Goal: Task Accomplishment & Management: Manage account settings

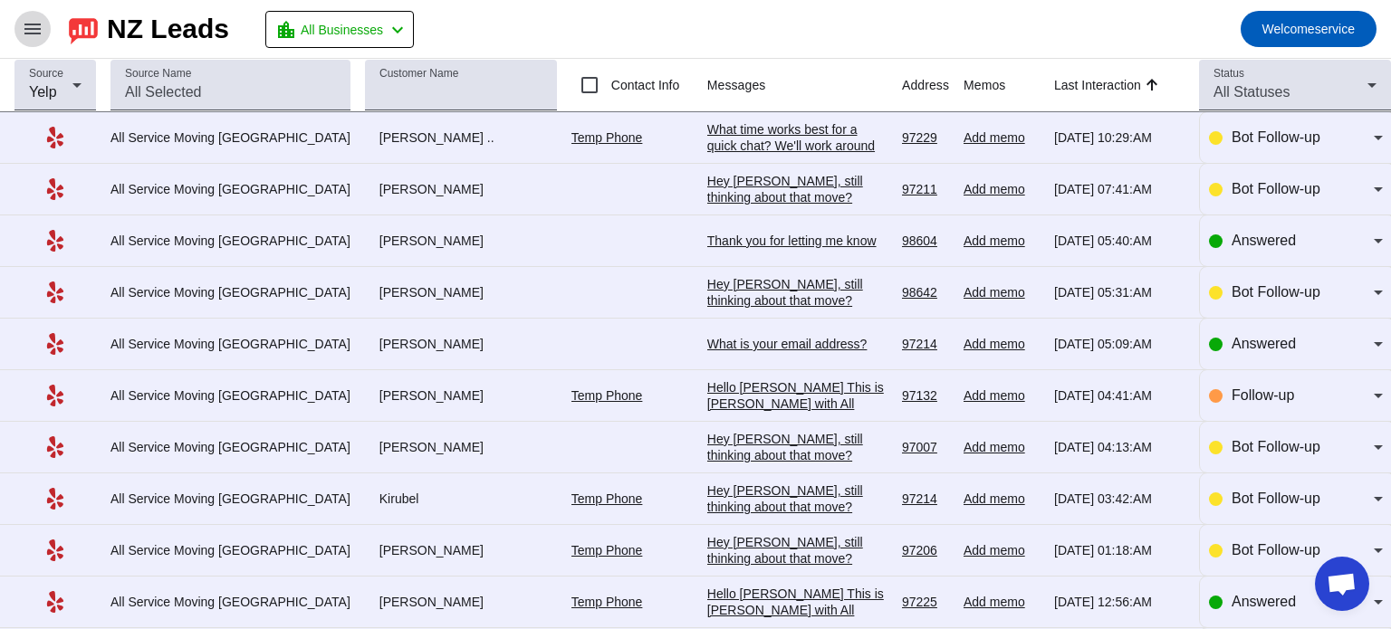
click at [29, 24] on mat-icon "menu" at bounding box center [33, 29] width 22 height 22
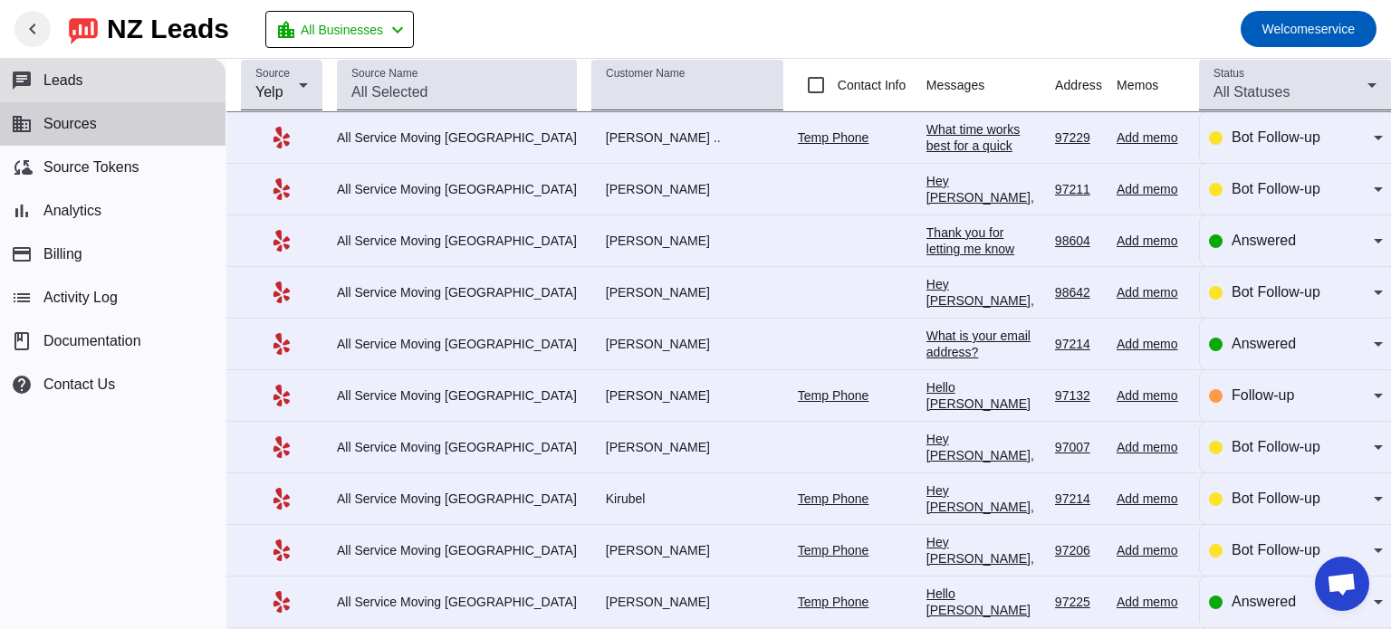
click at [61, 130] on span "Sources" at bounding box center [69, 124] width 53 height 16
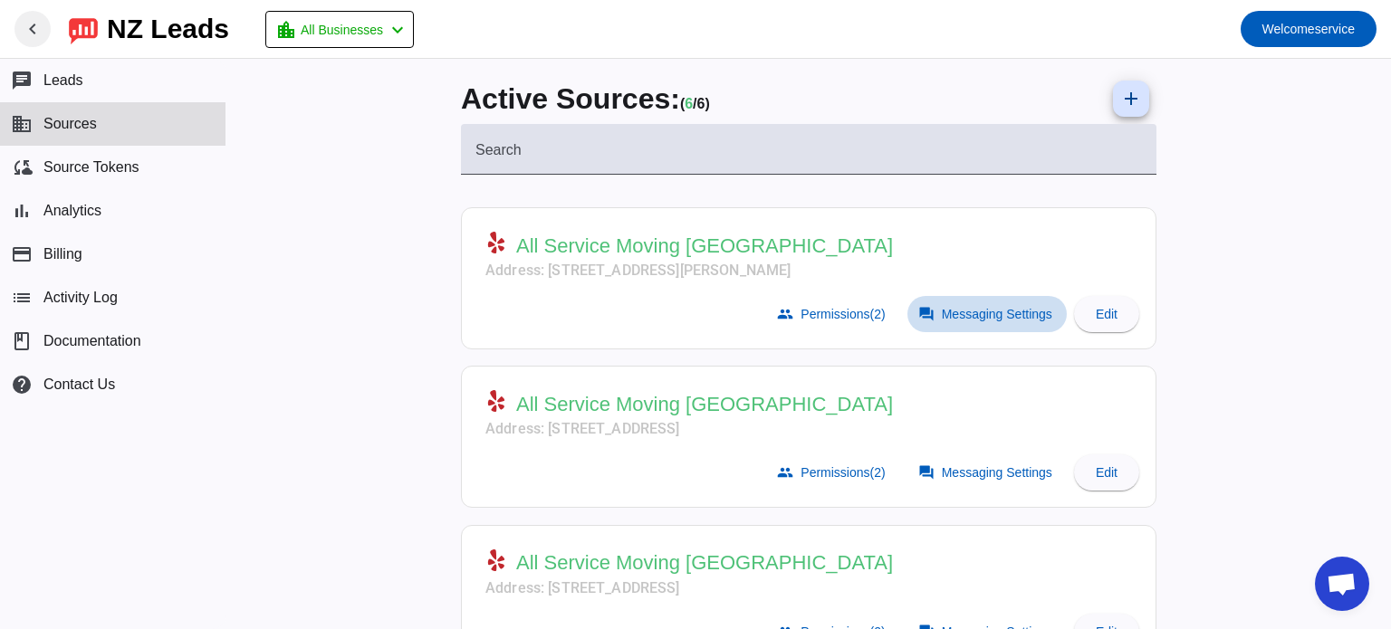
click at [962, 312] on span "Messaging Settings" at bounding box center [997, 314] width 110 height 14
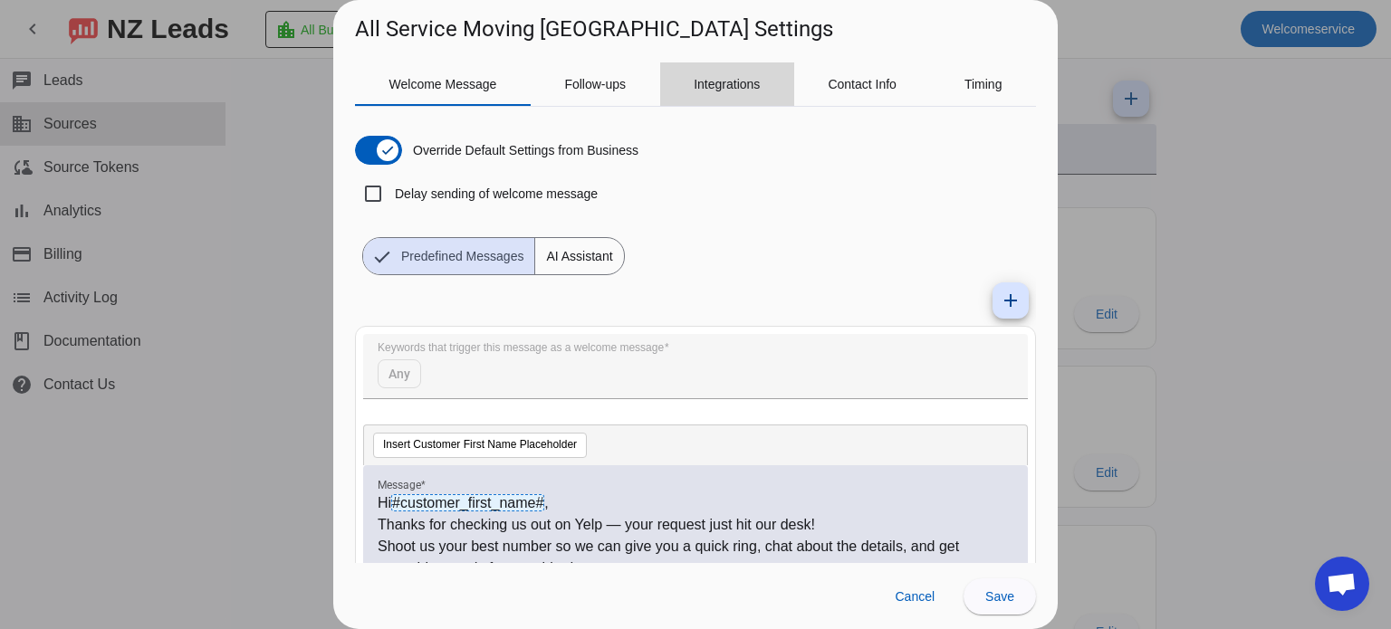
click at [714, 82] on span "Integrations" at bounding box center [727, 84] width 66 height 13
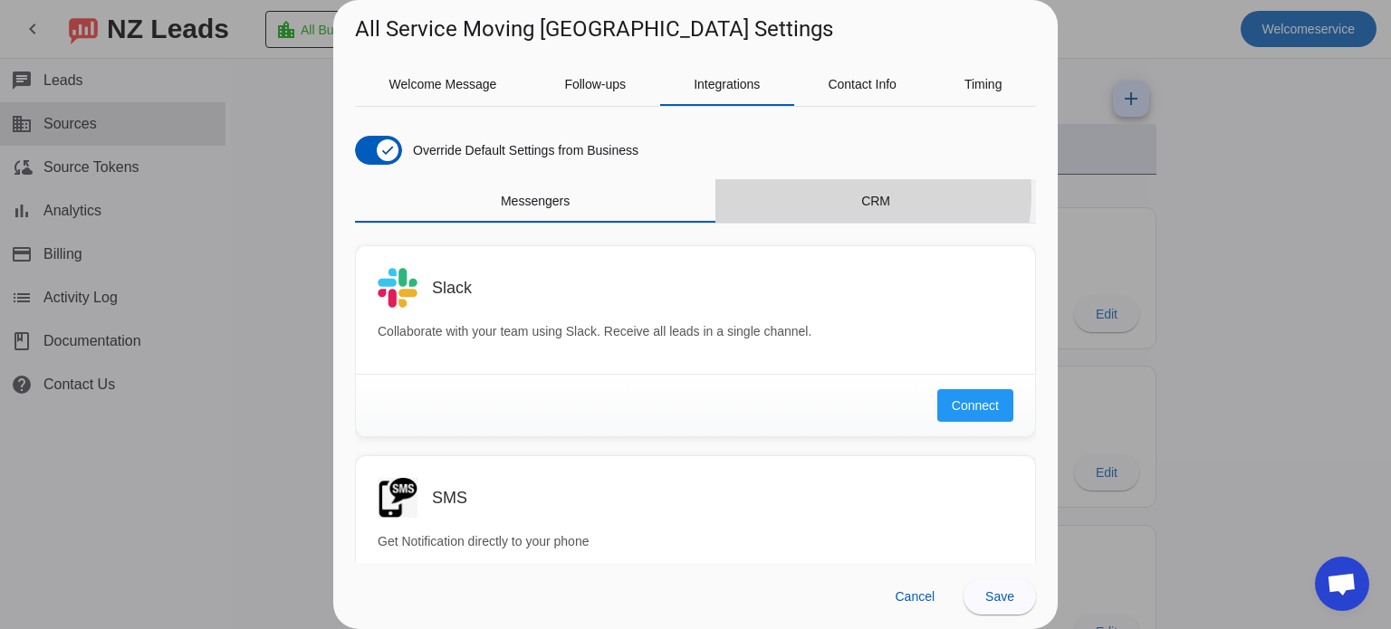
click at [831, 193] on div "CRM" at bounding box center [875, 200] width 321 height 43
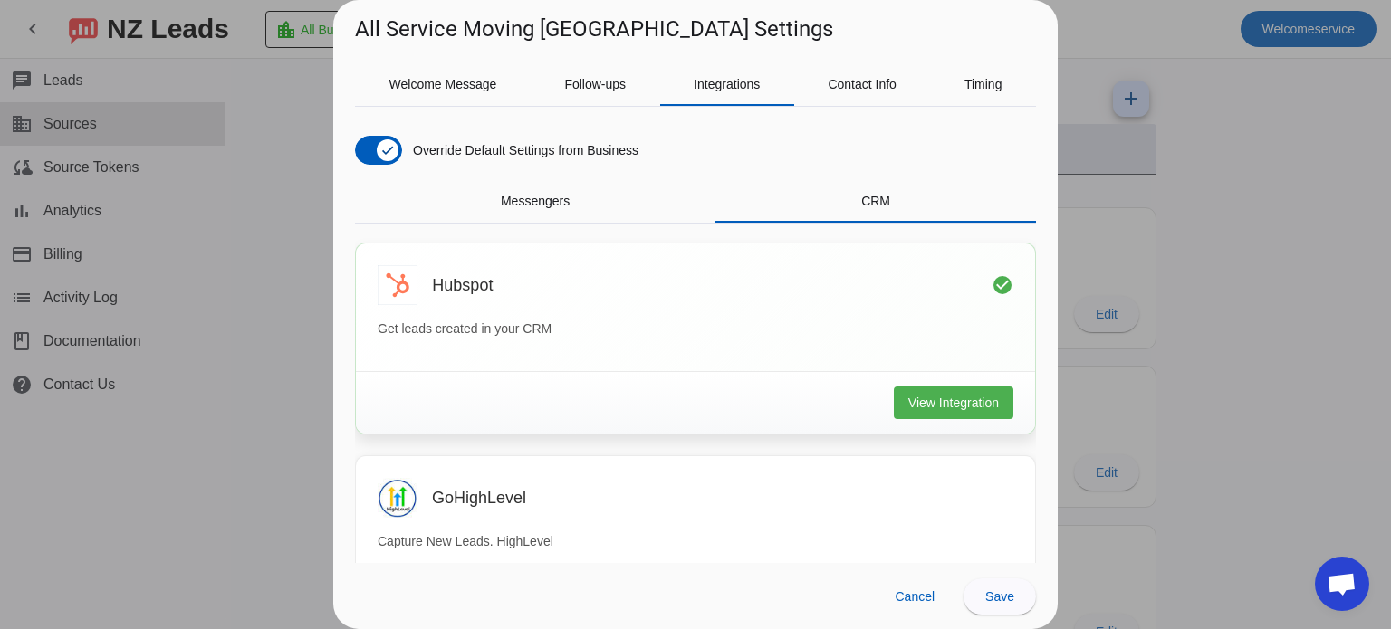
click at [942, 383] on div "View Integration" at bounding box center [695, 402] width 679 height 62
click at [945, 395] on span "View Integration" at bounding box center [953, 403] width 91 height 18
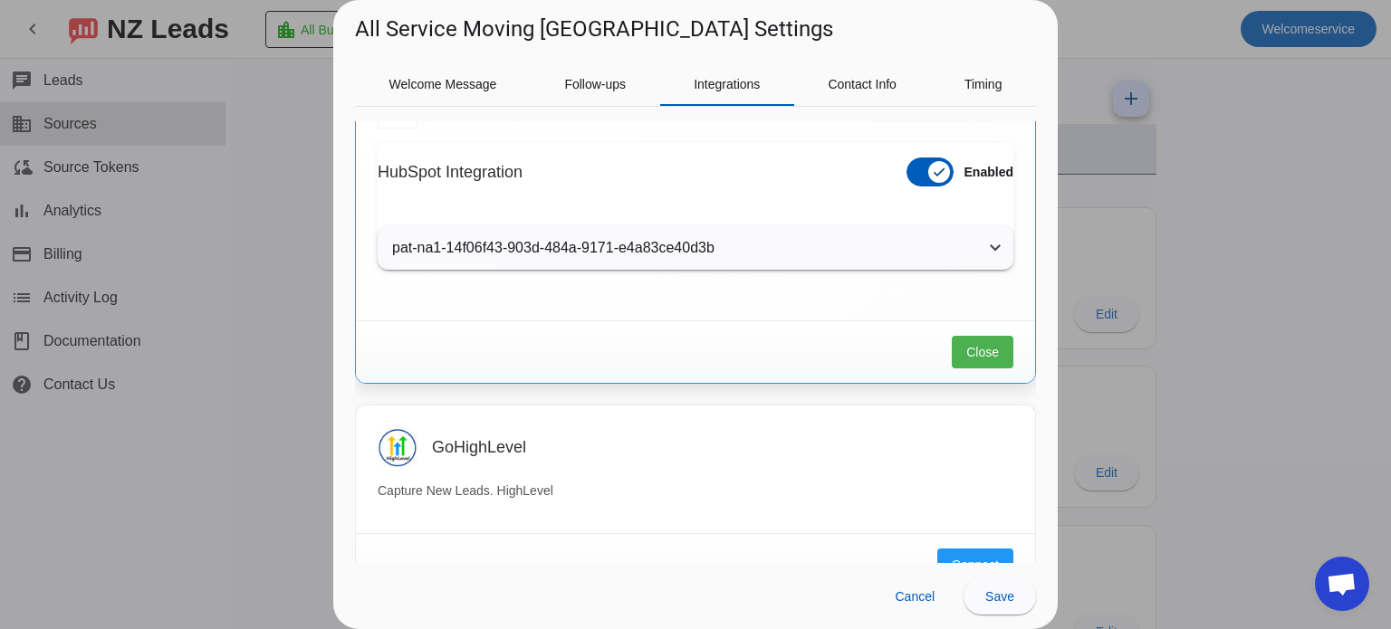
scroll to position [181, 0]
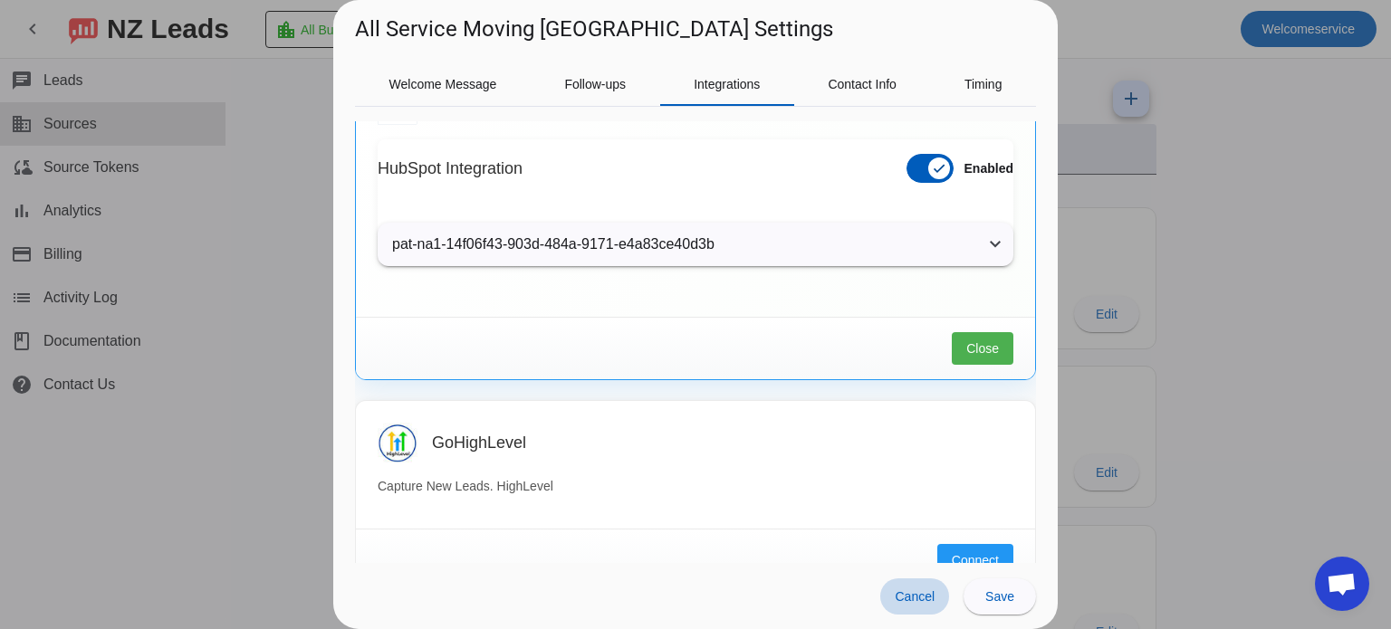
click at [925, 600] on span "Cancel" at bounding box center [915, 597] width 40 height 14
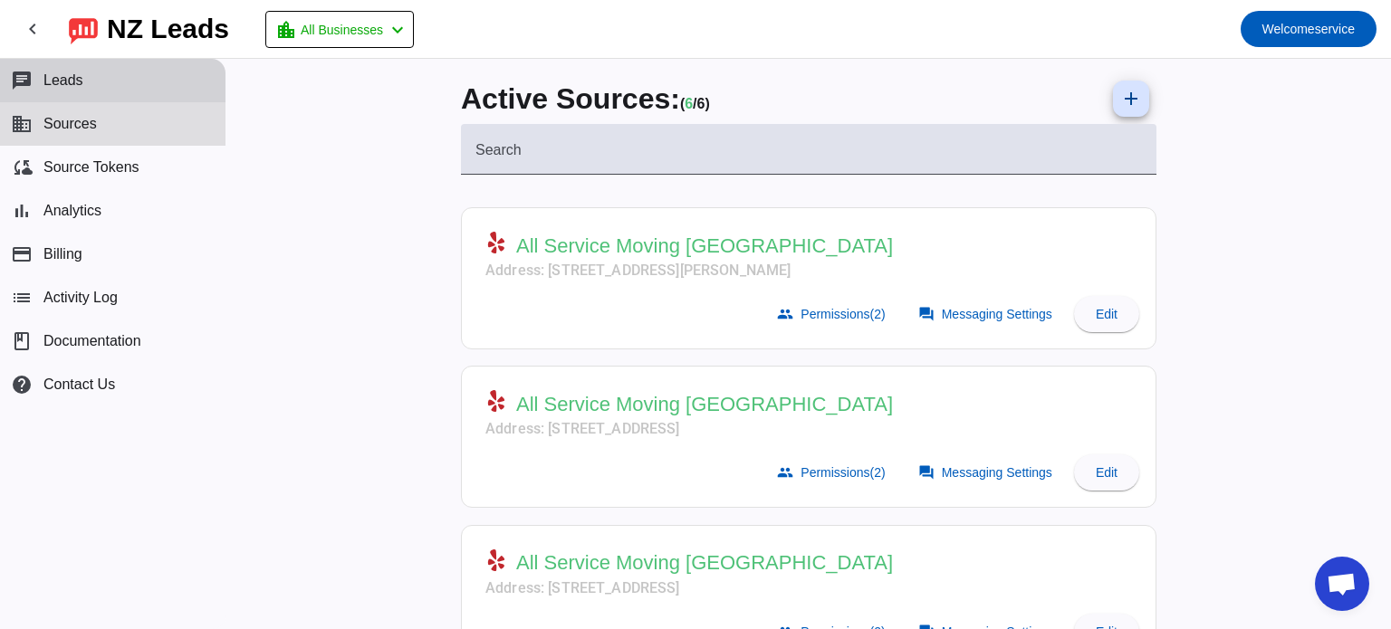
click at [79, 64] on button "chat Leads" at bounding box center [113, 80] width 226 height 43
